Goal: Task Accomplishment & Management: Manage account settings

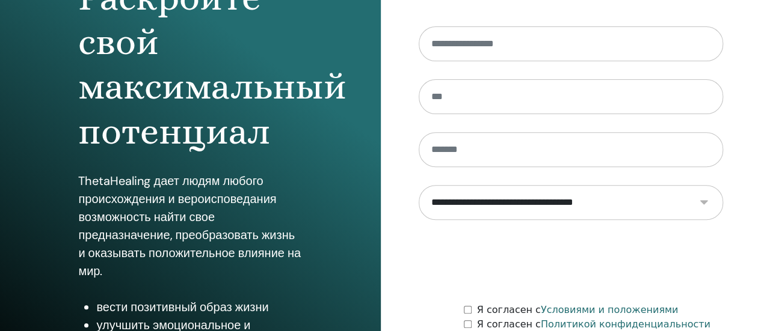
scroll to position [156, 0]
click at [23, 168] on div "Раскройте свой максимальный потенциал ThetaHealing дает людям любого происхожде…" at bounding box center [190, 132] width 381 height 577
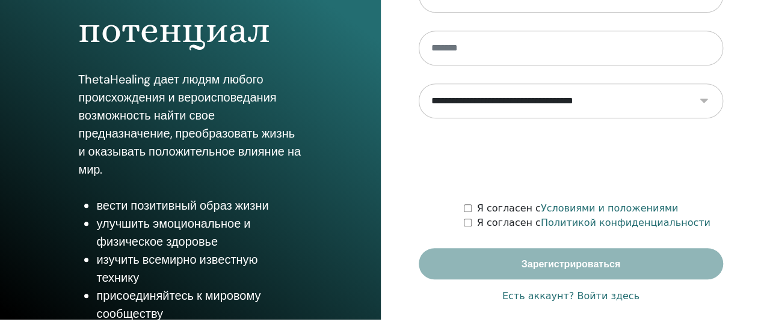
scroll to position [267, 0]
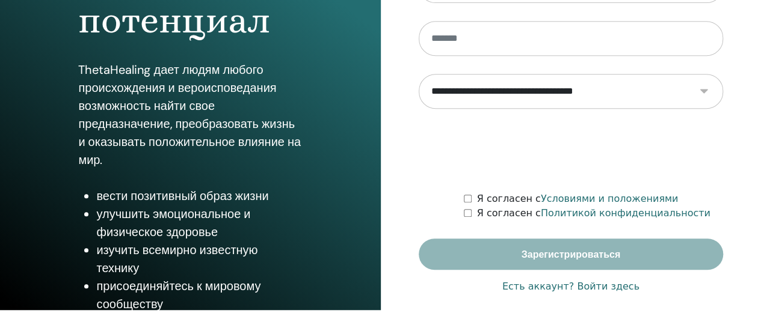
click at [594, 290] on font "Есть аккаунт? Войти здесь" at bounding box center [570, 286] width 137 height 11
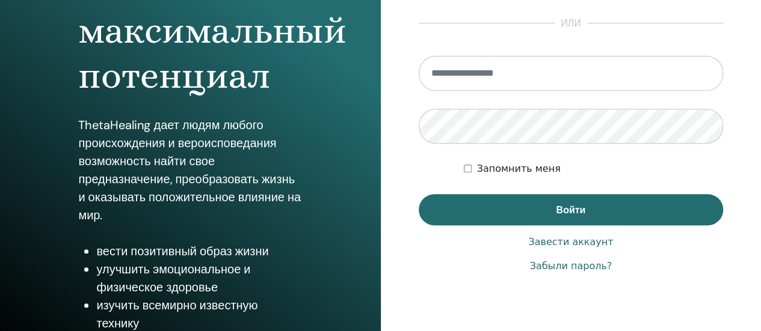
scroll to position [267, 0]
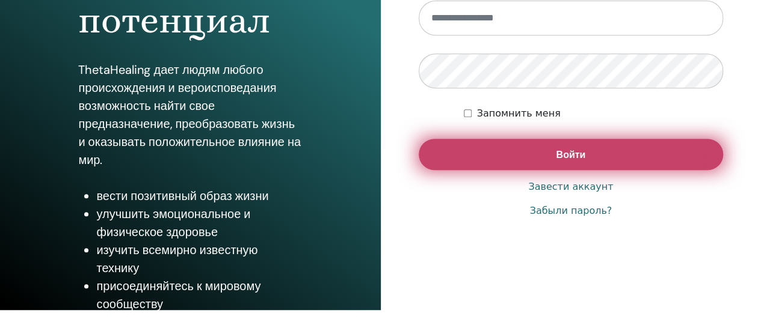
click at [558, 158] on font "Войти" at bounding box center [570, 155] width 29 height 13
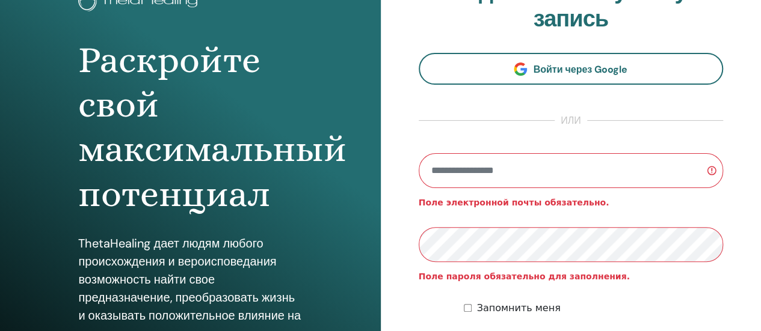
scroll to position [94, 0]
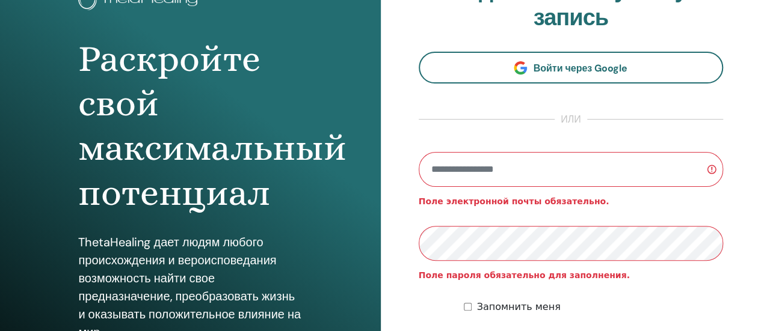
click at [531, 173] on input "email" at bounding box center [571, 169] width 305 height 35
type input "**********"
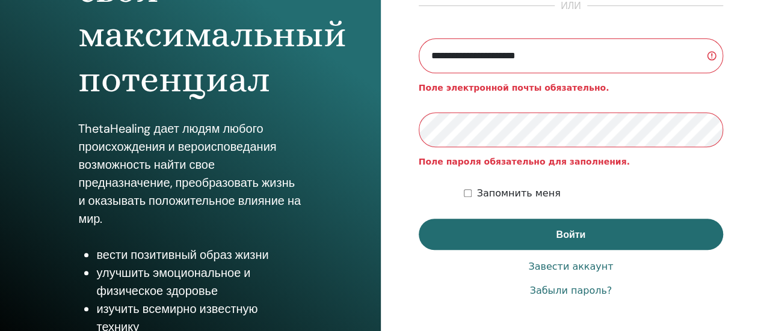
scroll to position [209, 0]
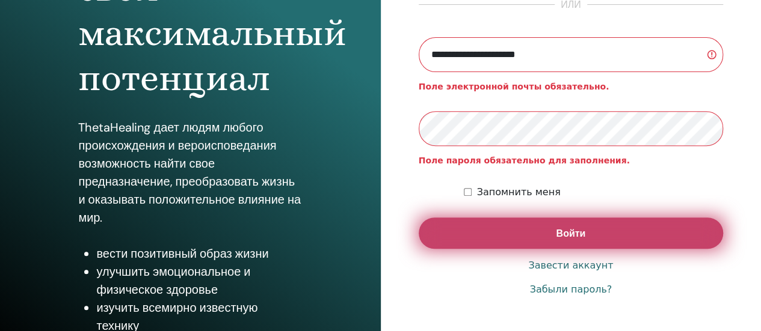
click at [636, 242] on button "Войти" at bounding box center [571, 233] width 305 height 31
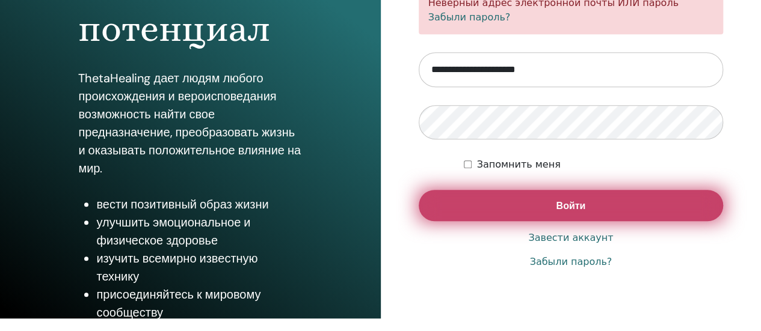
scroll to position [267, 0]
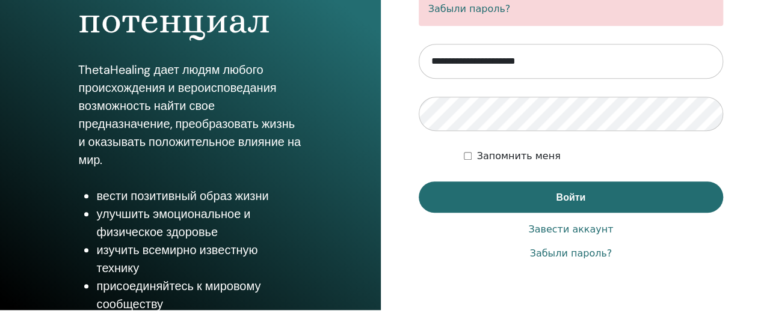
click at [573, 254] on font "Забыли пароль?" at bounding box center [570, 253] width 82 height 11
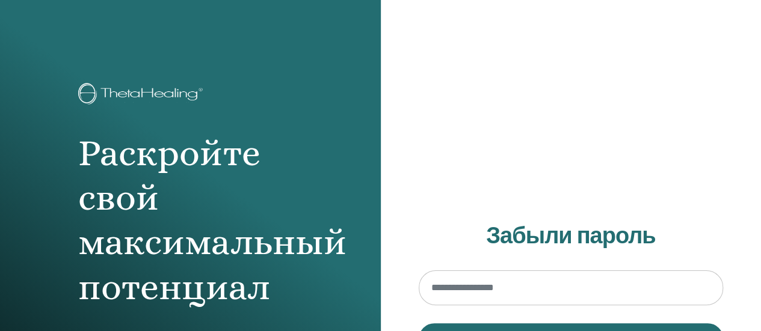
click at [543, 290] on input "email" at bounding box center [571, 288] width 305 height 35
type input "**********"
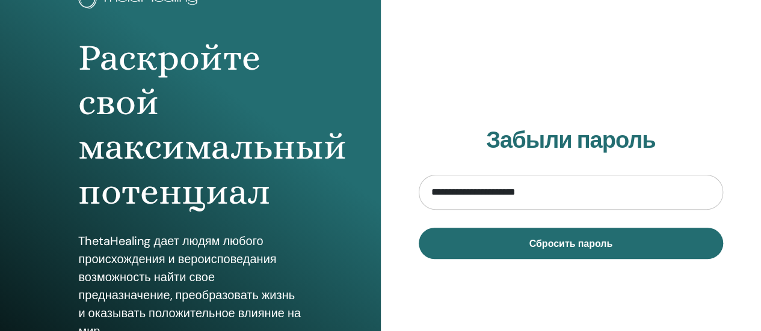
scroll to position [96, 0]
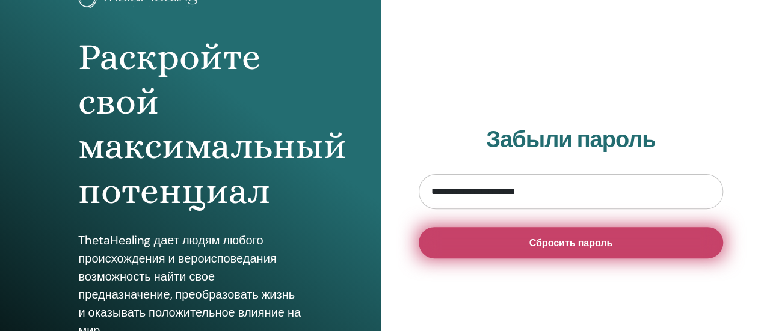
click at [532, 252] on button "Сбросить пароль" at bounding box center [571, 242] width 305 height 31
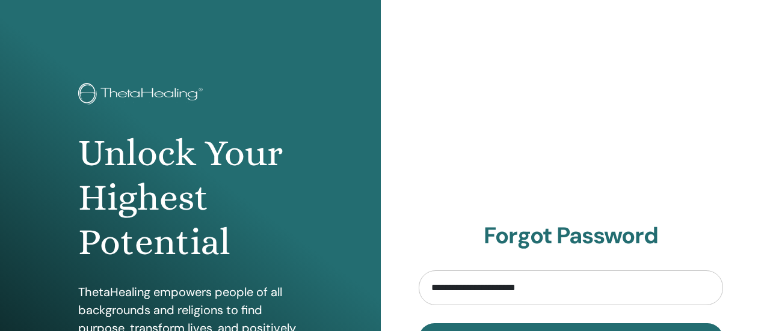
scroll to position [96, 0]
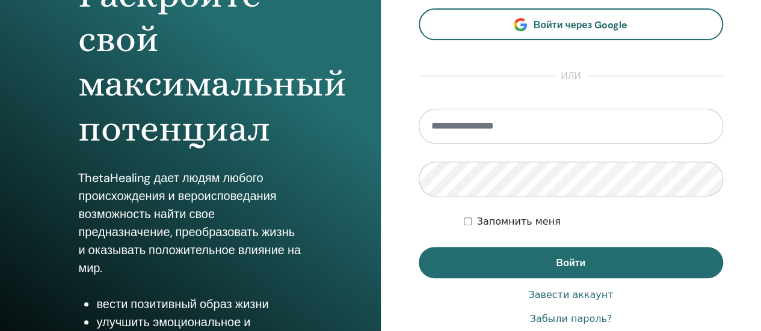
scroll to position [170, 0]
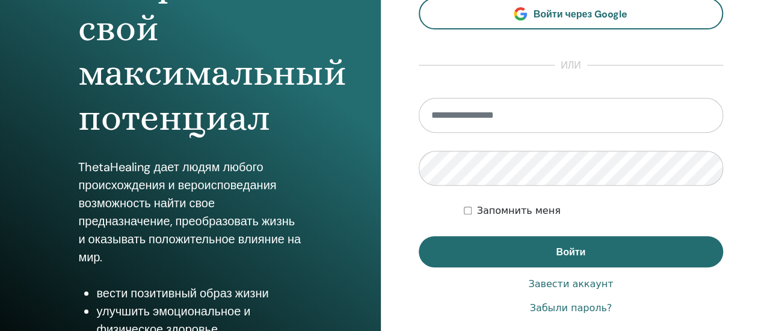
click at [535, 114] on input "email" at bounding box center [571, 115] width 305 height 35
type input "**********"
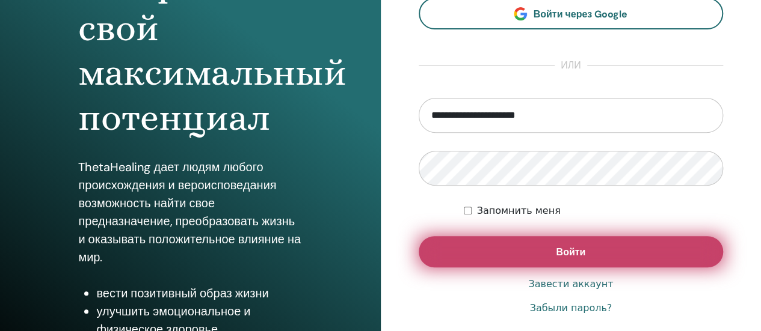
click at [520, 250] on button "Войти" at bounding box center [571, 251] width 305 height 31
